Goal: Navigation & Orientation: Find specific page/section

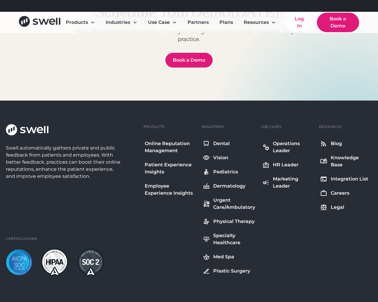
scroll to position [2140, 0]
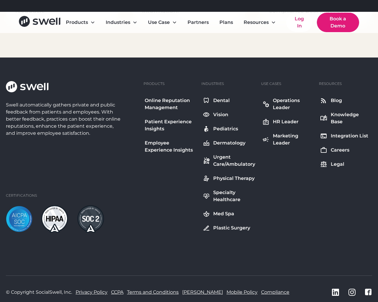
scroll to position [1654, 0]
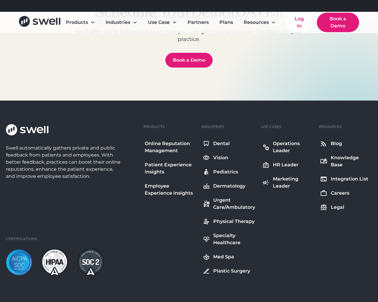
scroll to position [2140, 0]
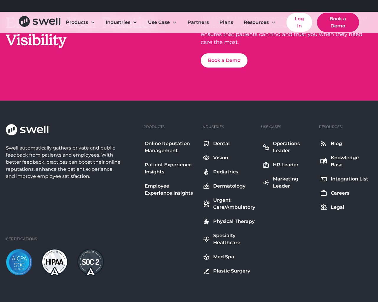
scroll to position [1246, 0]
